Goal: Task Accomplishment & Management: Use online tool/utility

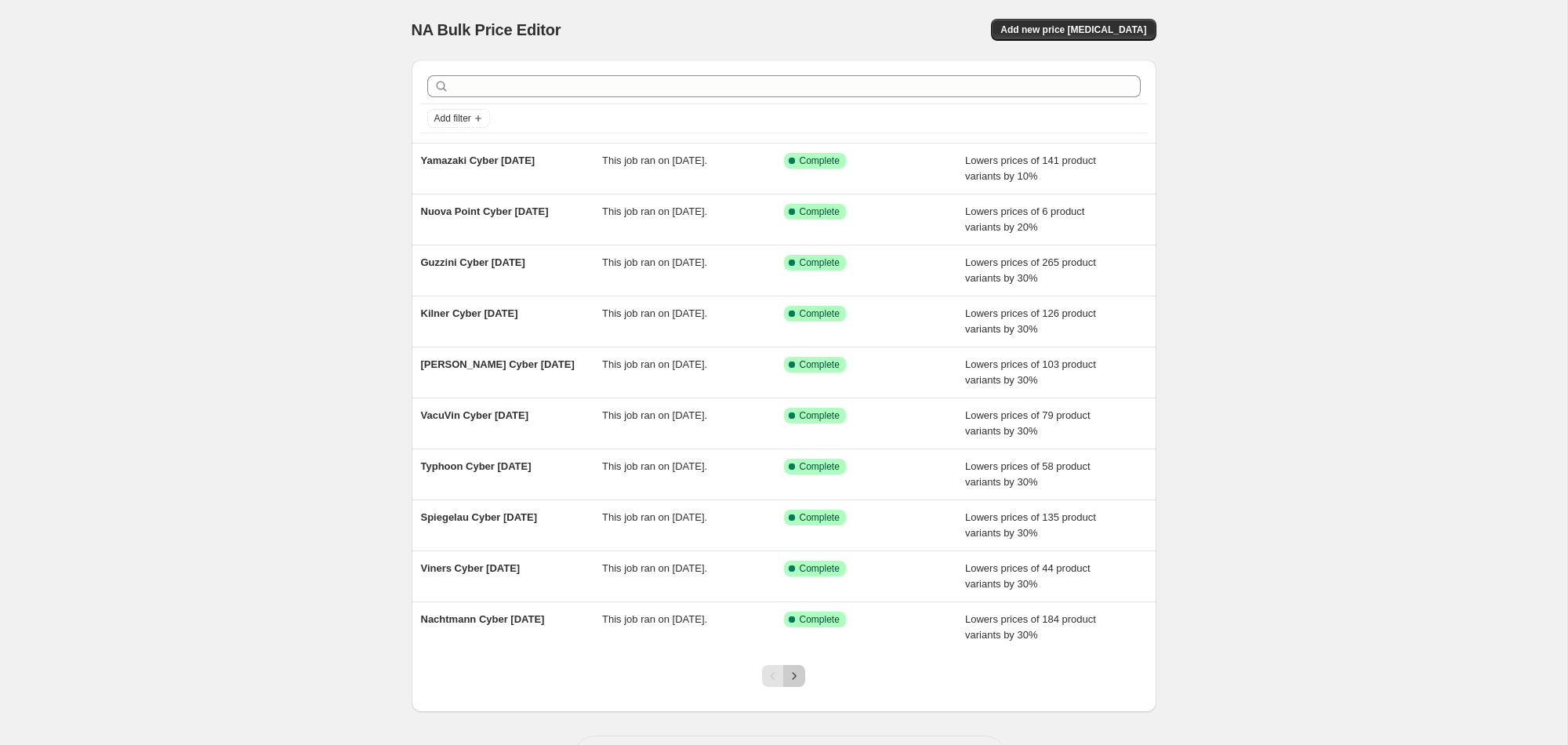
click at [797, 677] on icon "Next" at bounding box center [794, 676] width 16 height 16
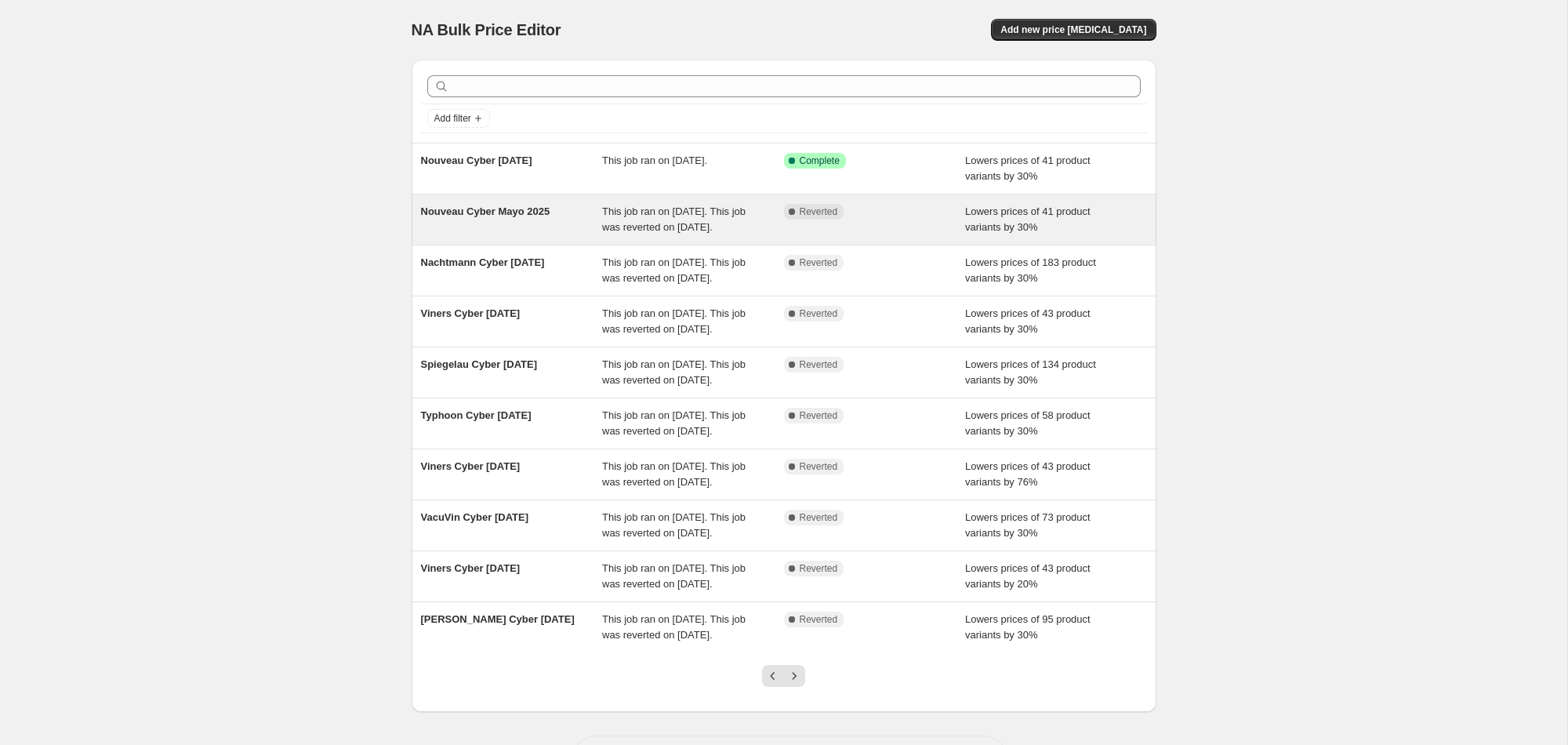
click at [496, 209] on span "Nouveau Cyber Mayo 2025" at bounding box center [486, 211] width 130 height 11
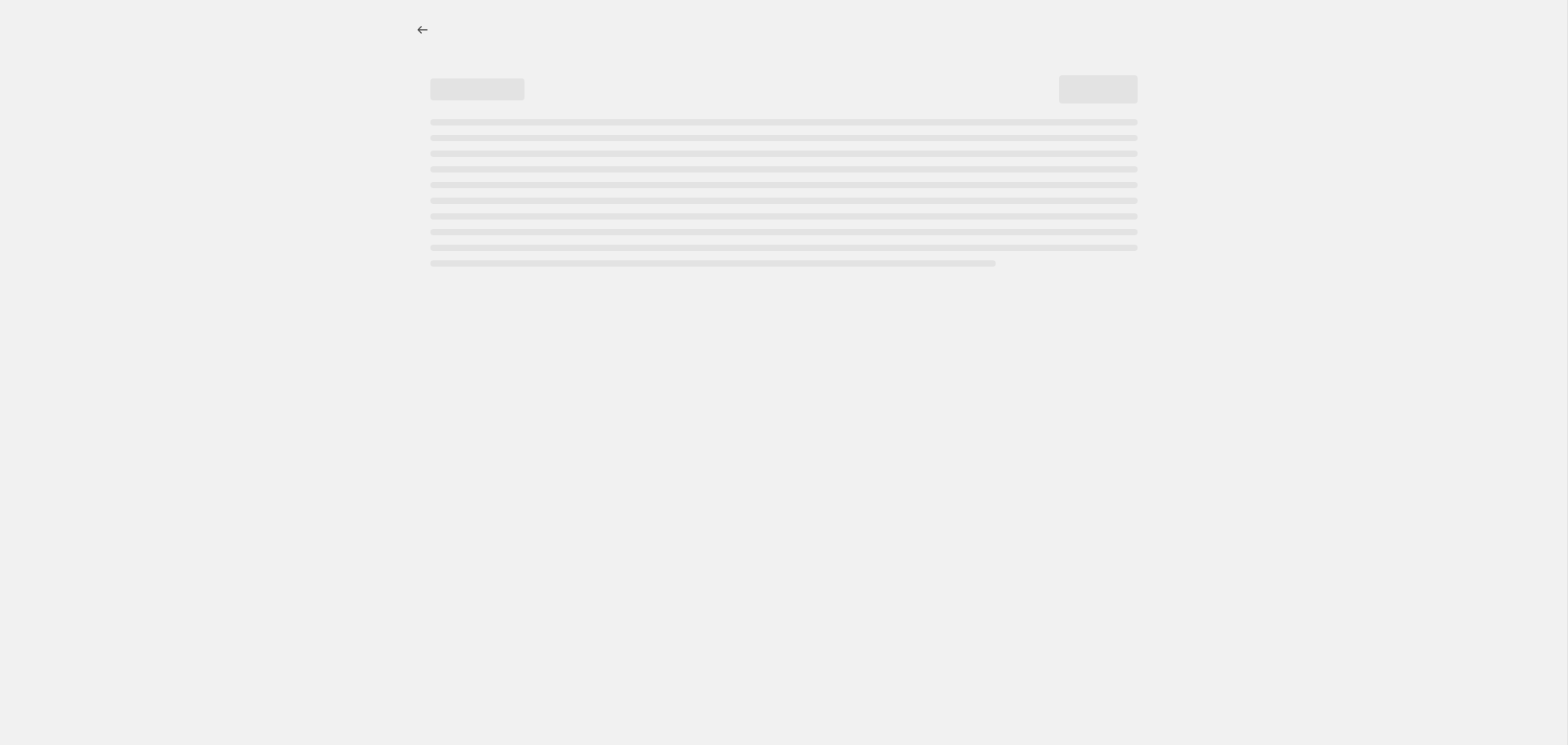
select select "percentage"
select select "vendor"
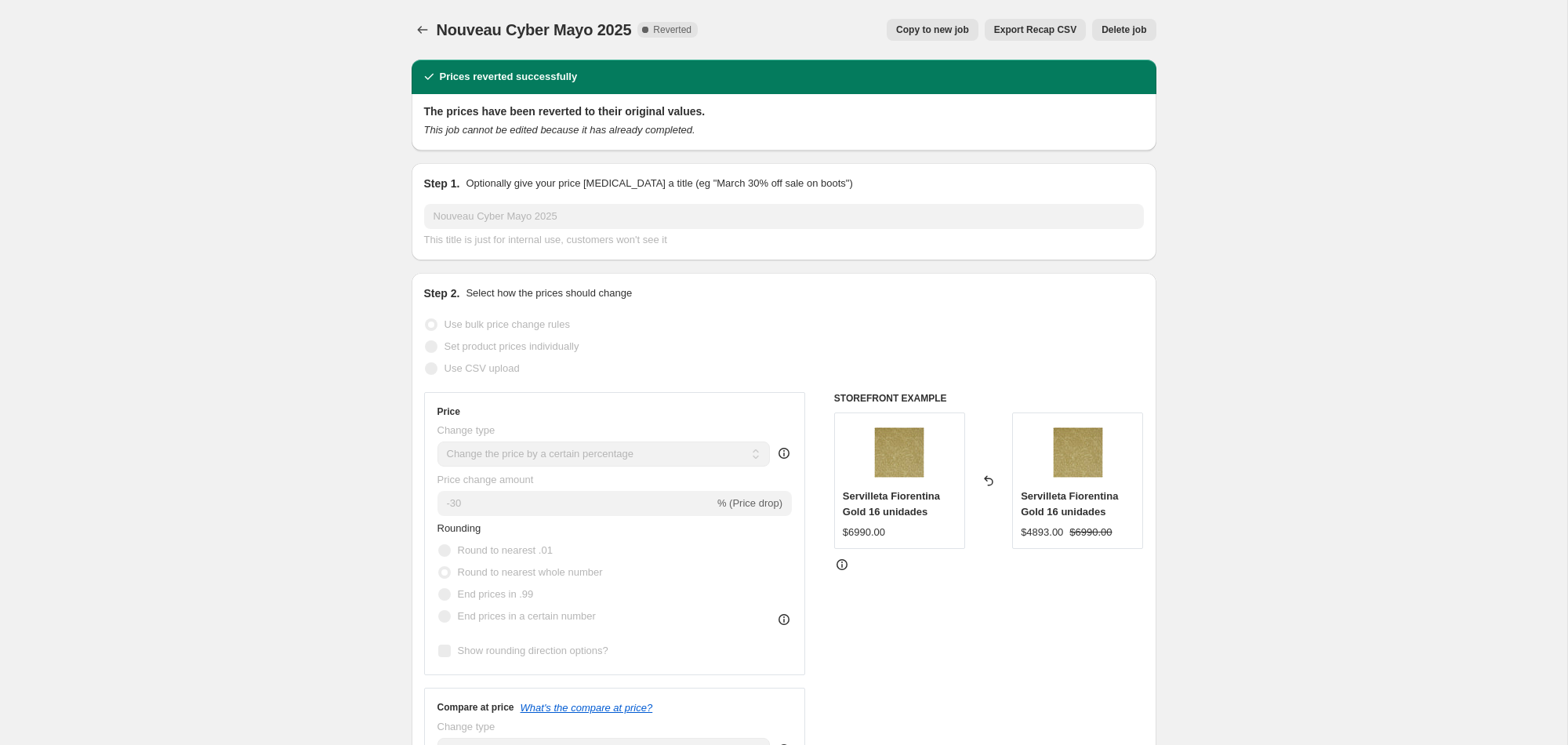
click at [926, 33] on span "Copy to new job" at bounding box center [933, 30] width 73 height 12
select select "percentage"
select select "vendor"
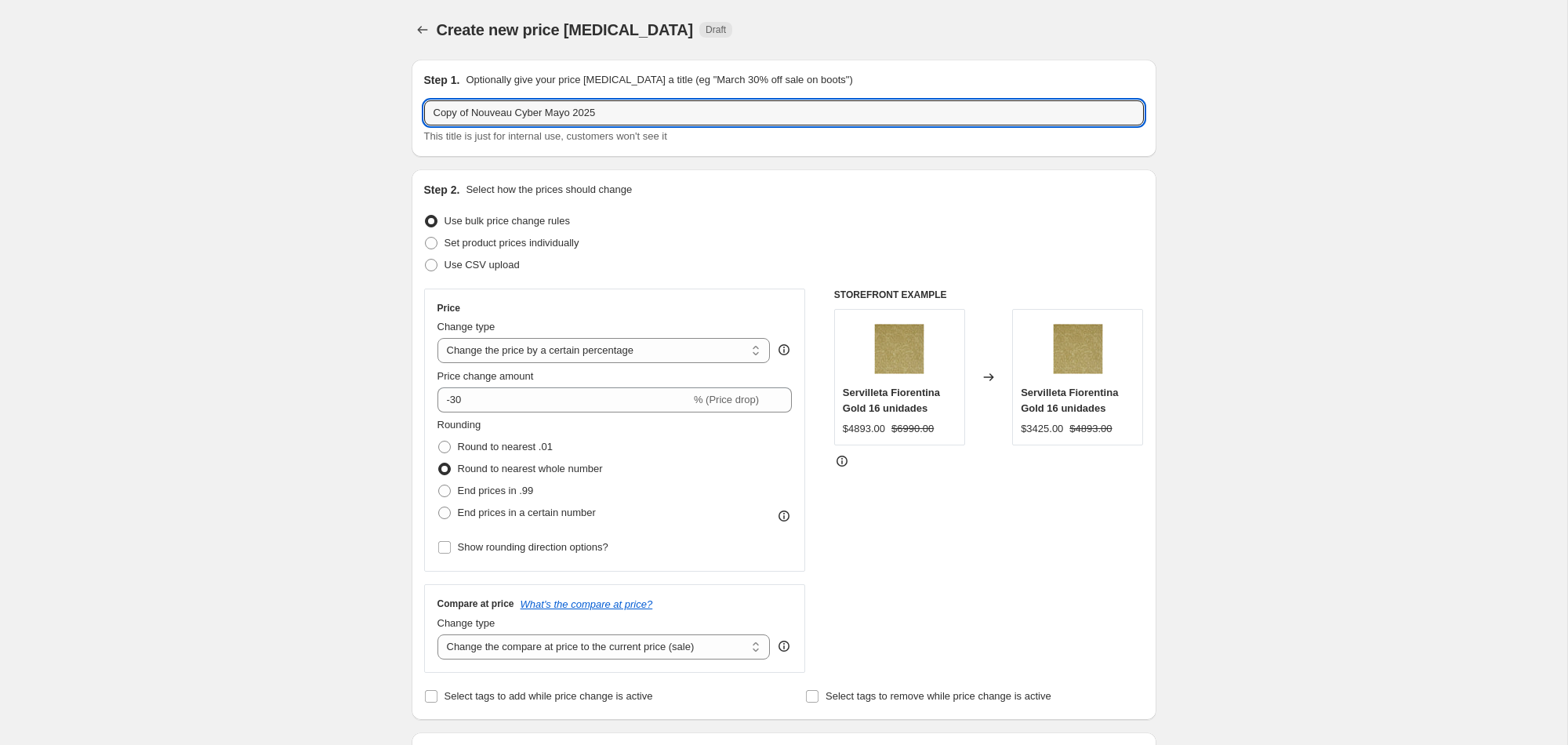
drag, startPoint x: 509, startPoint y: 116, endPoint x: 374, endPoint y: 106, distance: 135.4
click at [534, 108] on input "[PERSON_NAME] Cyber [PERSON_NAME] 2025" at bounding box center [784, 113] width 720 height 25
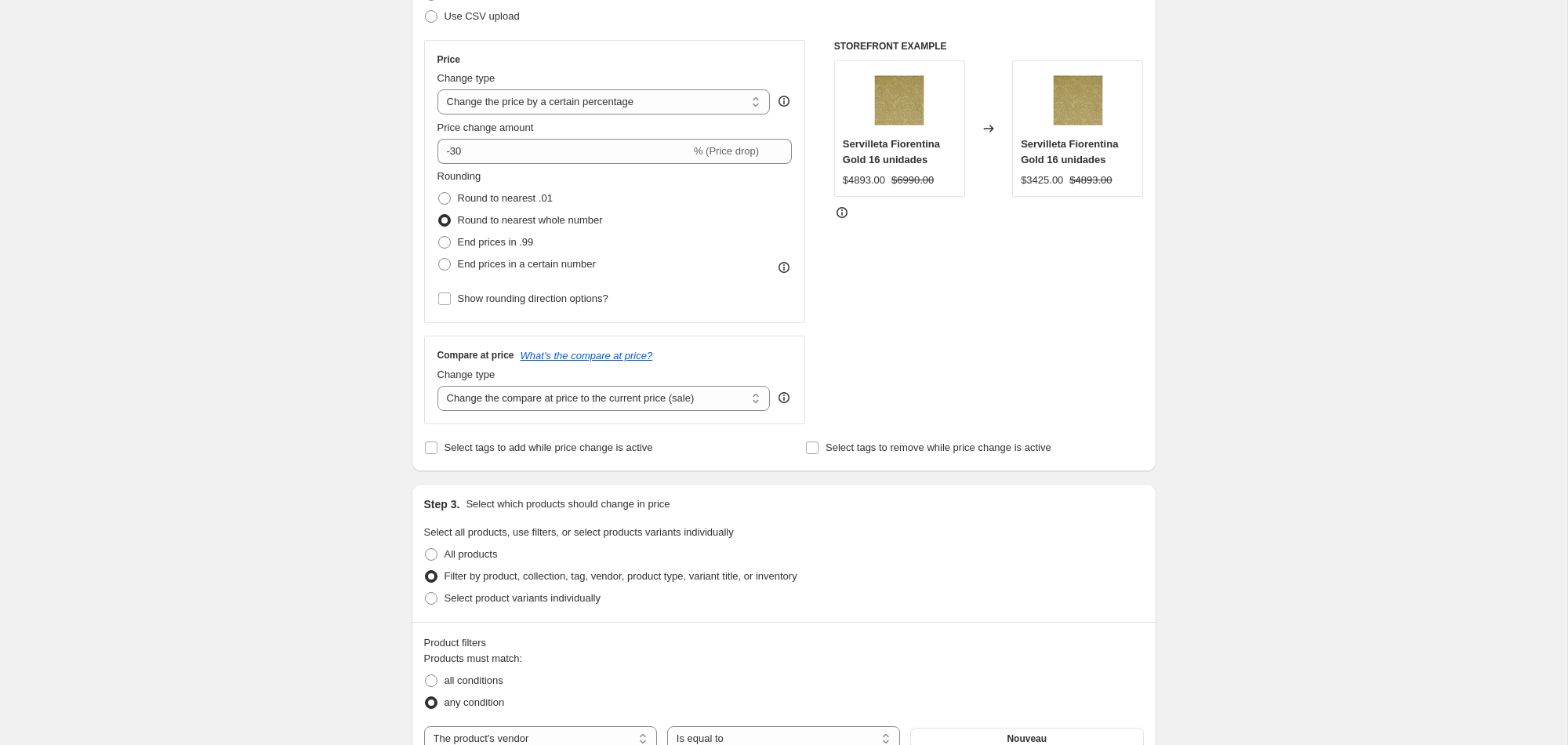
scroll to position [412, 0]
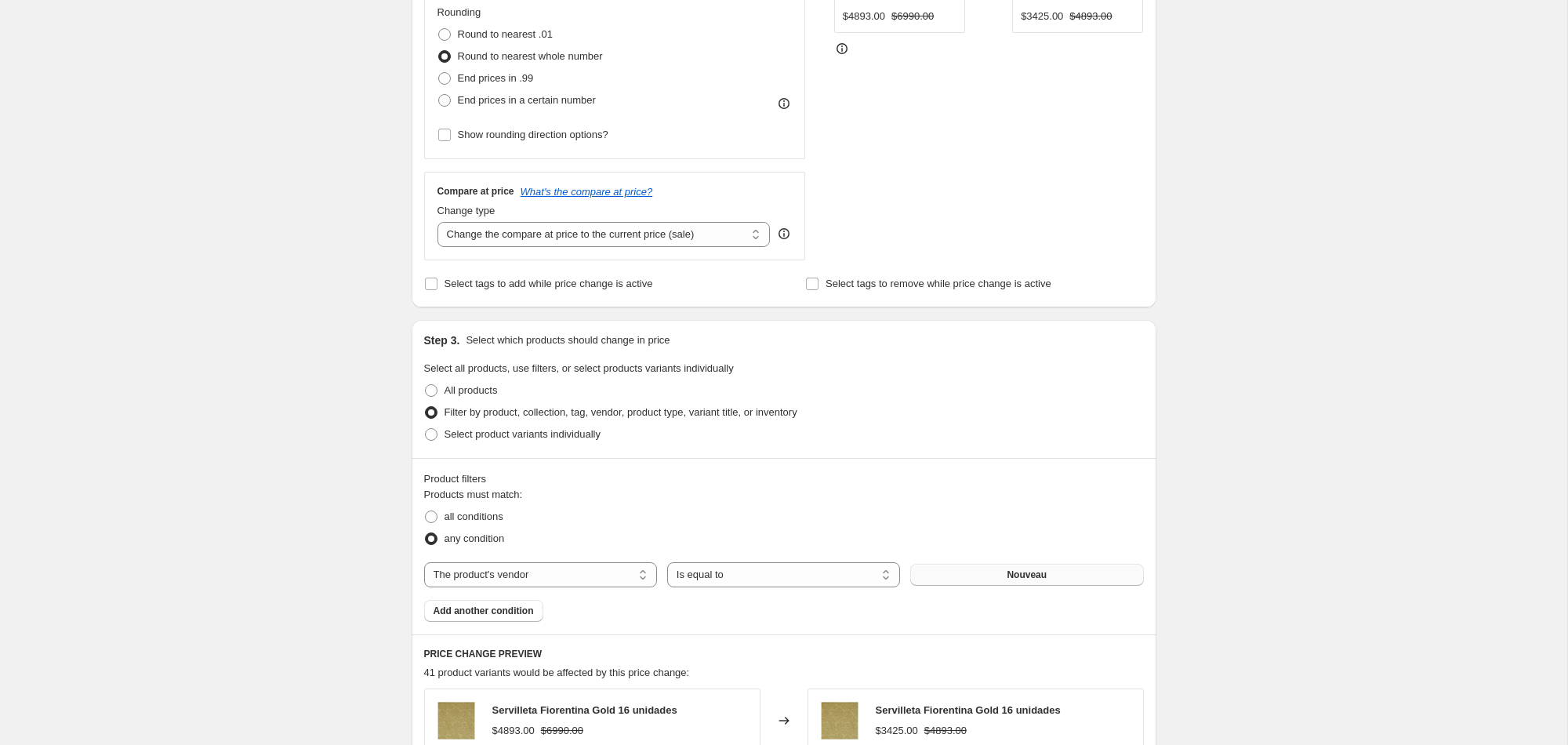
type input "[PERSON_NAME] Cyber [DATE]"
click at [1018, 573] on span "Nouveau" at bounding box center [1026, 574] width 40 height 12
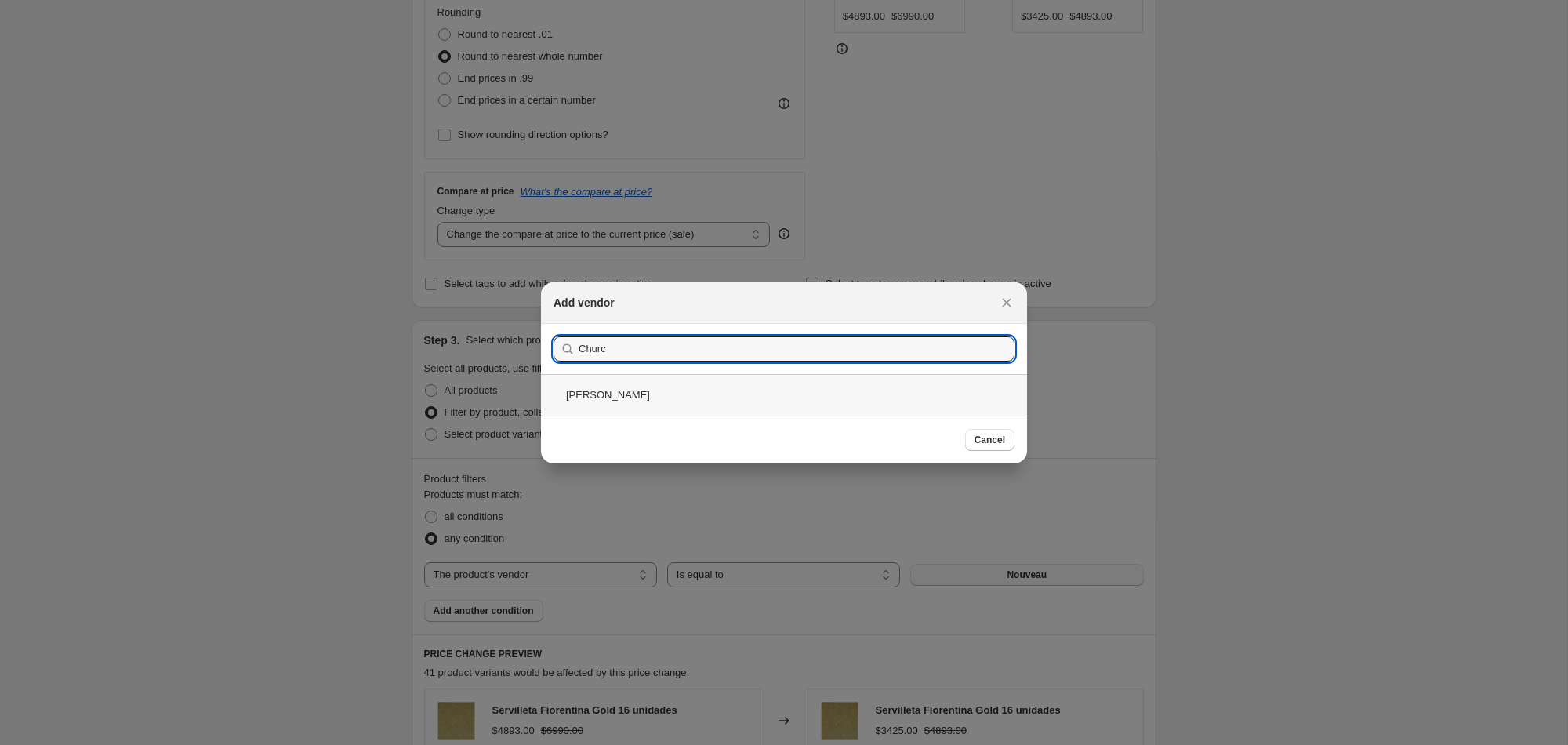
type input "Churc"
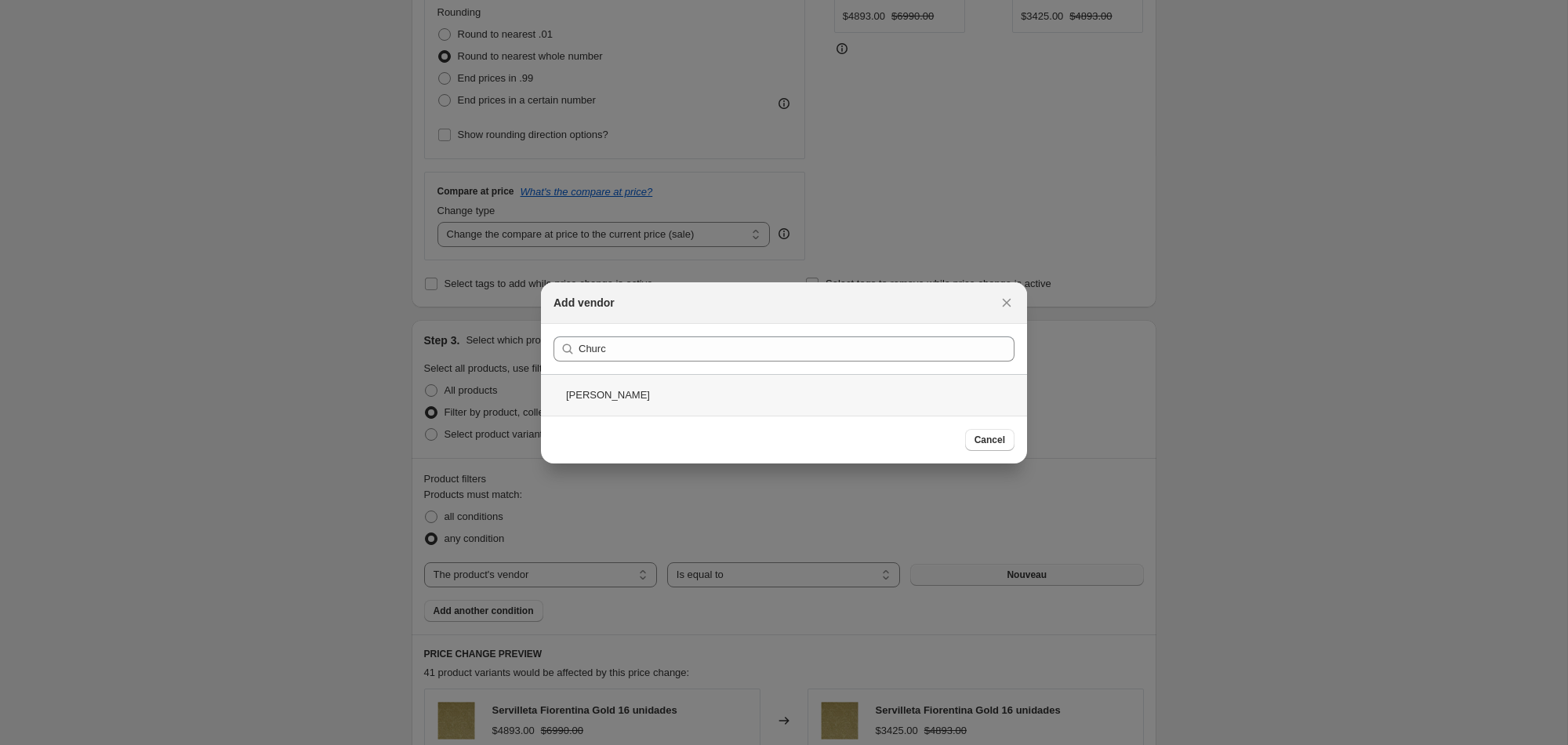
click at [595, 391] on div "[PERSON_NAME]" at bounding box center [784, 395] width 486 height 42
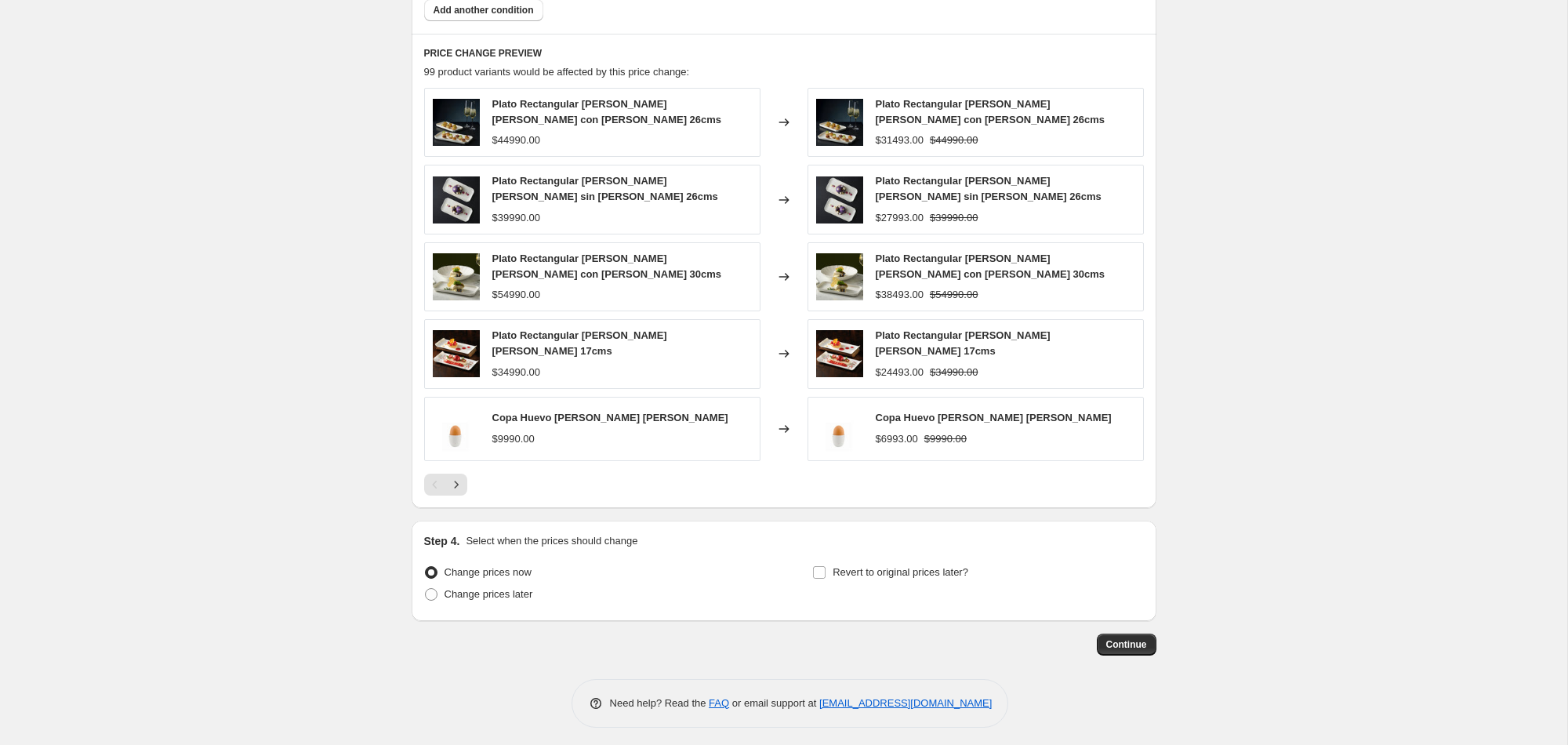
scroll to position [1014, 0]
click at [1132, 639] on span "Continue" at bounding box center [1127, 644] width 41 height 12
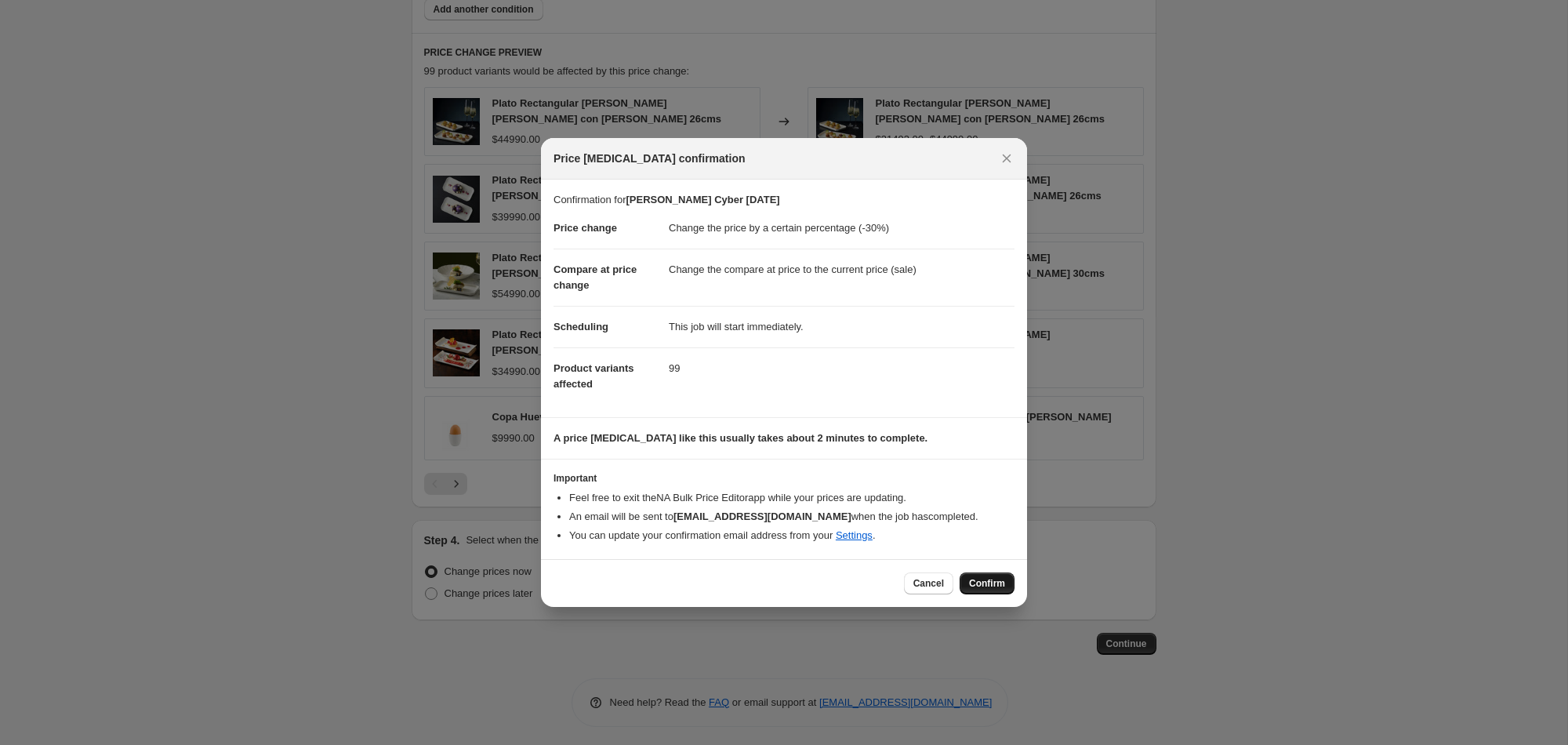
click at [987, 577] on button "Confirm" at bounding box center [987, 583] width 55 height 22
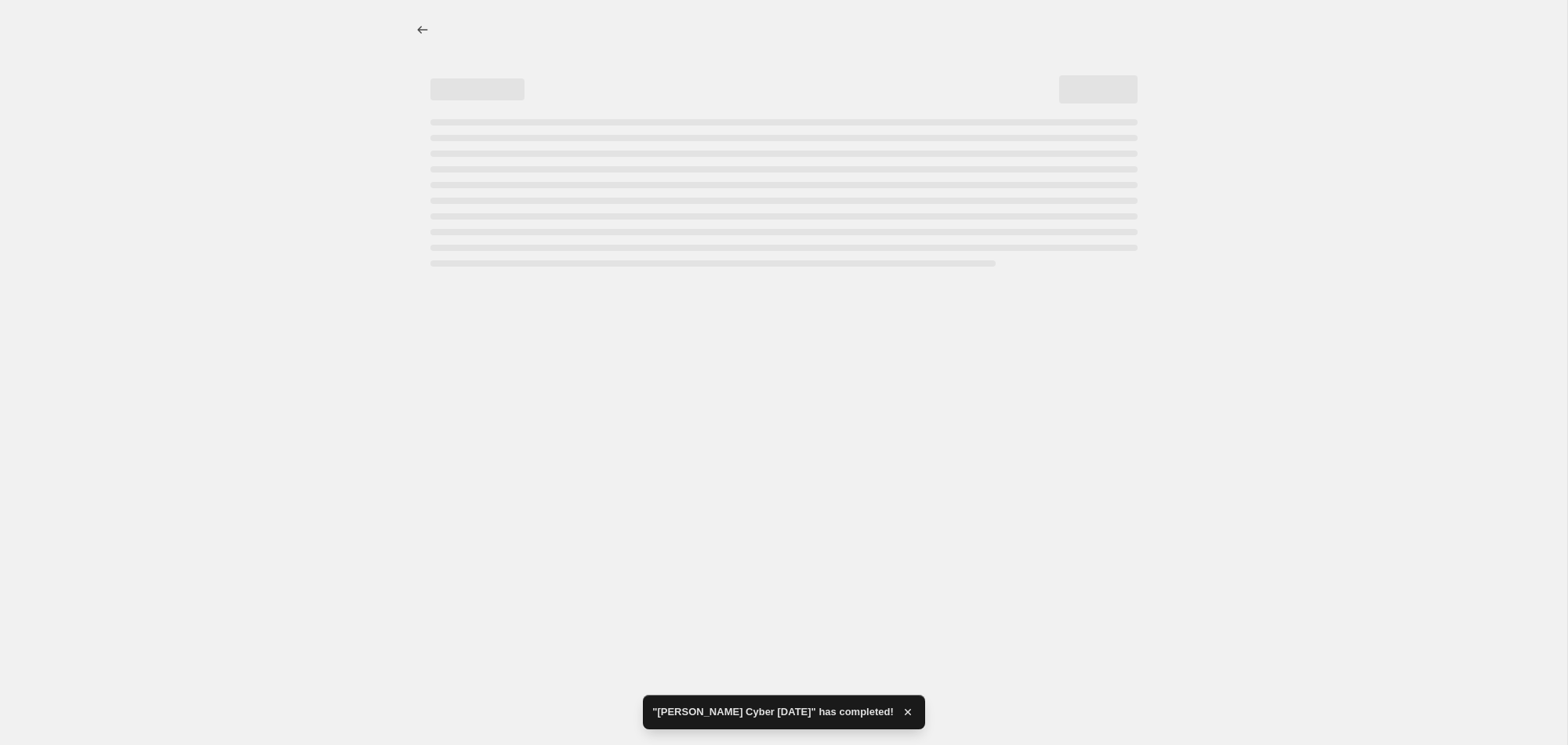
select select "percentage"
select select "vendor"
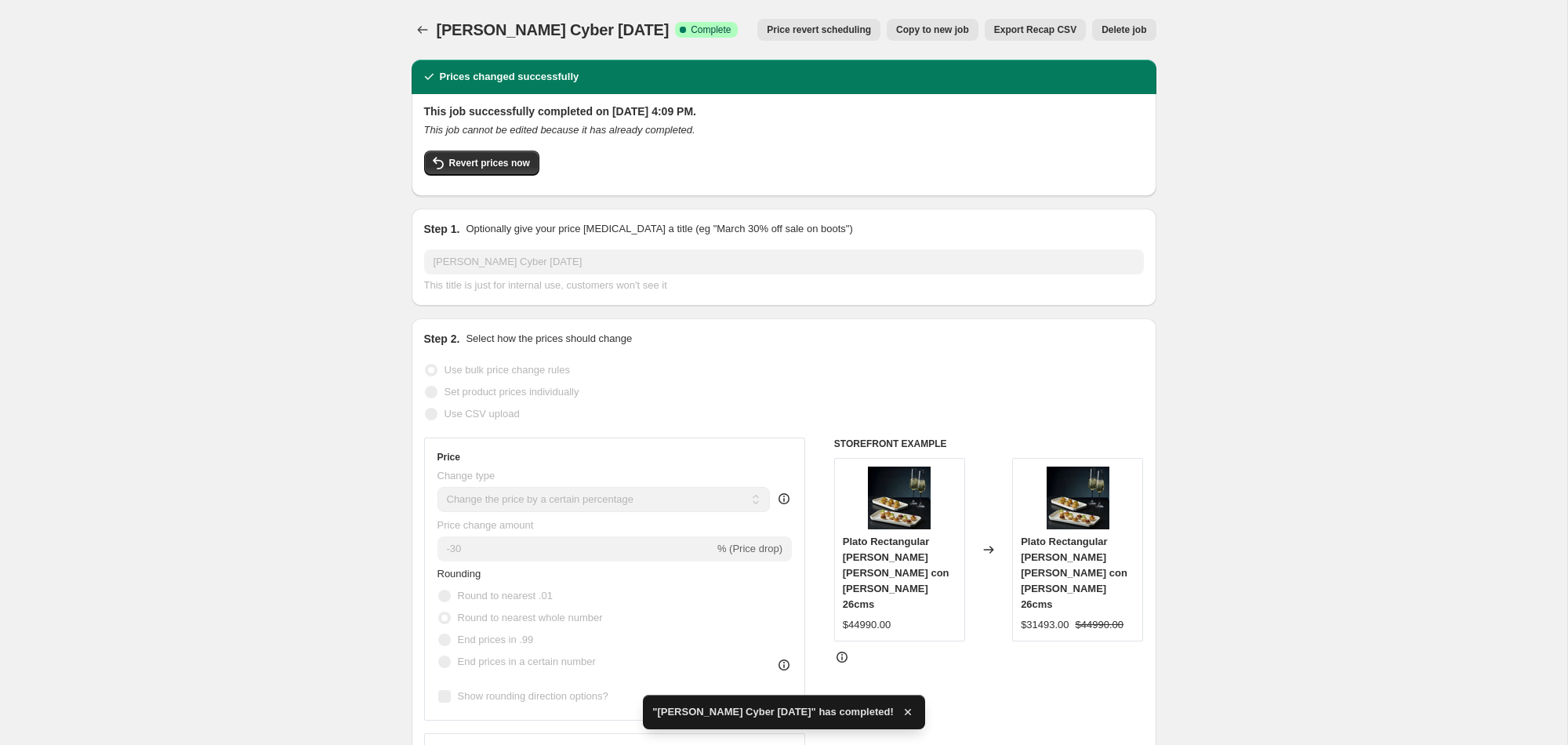
scroll to position [3, 0]
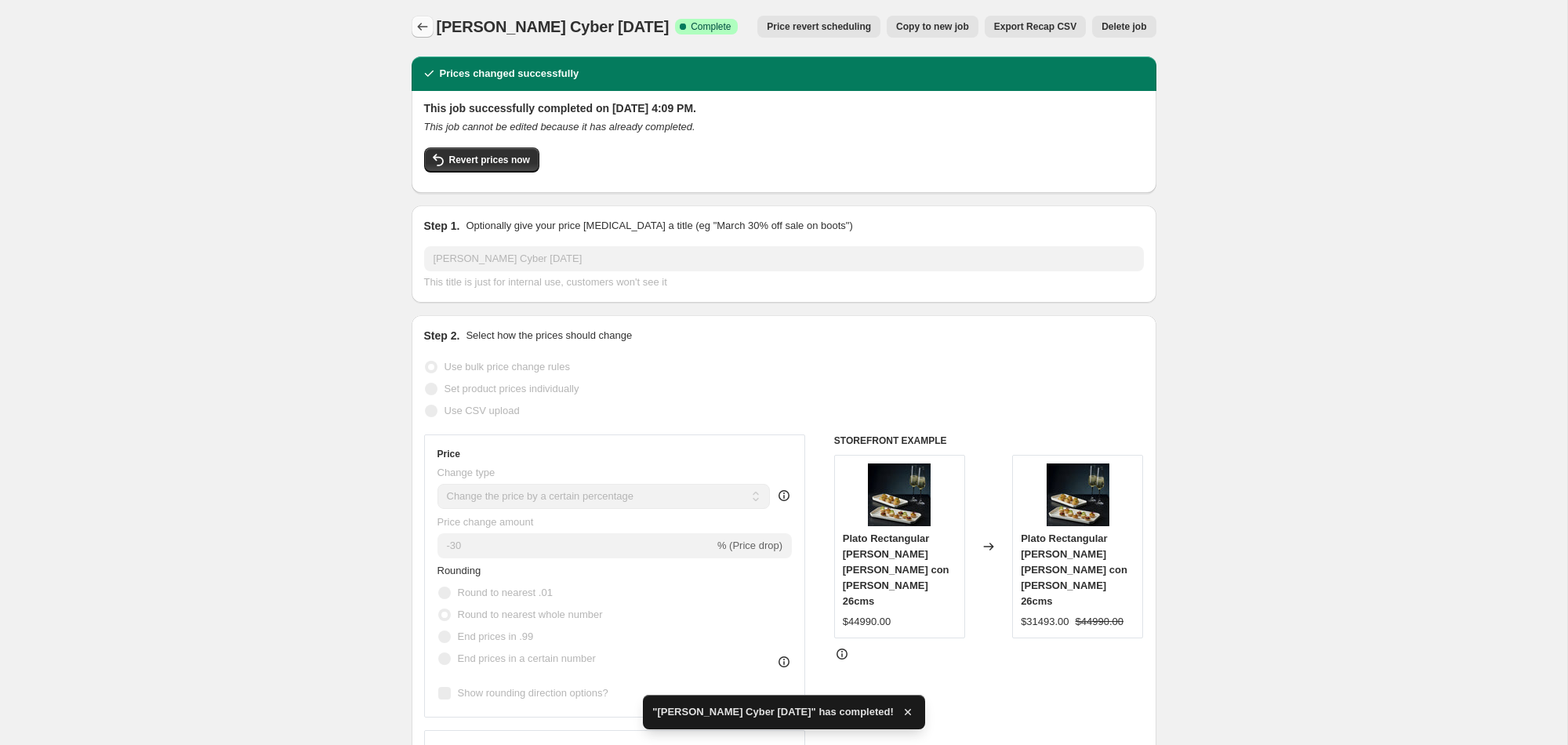
click at [425, 23] on icon "Price change jobs" at bounding box center [422, 26] width 16 height 16
